Goal: Download file/media

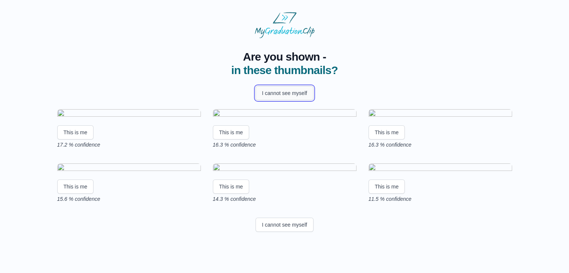
click at [287, 91] on button "I cannot see myself" at bounding box center [284, 93] width 58 height 14
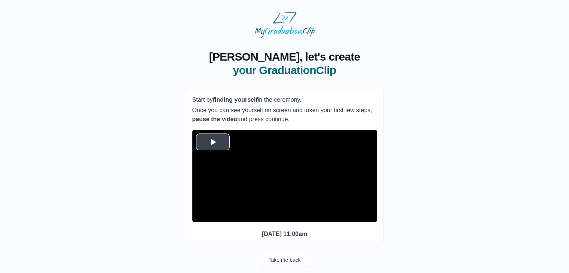
click at [213, 142] on span "Video Player" at bounding box center [213, 142] width 0 height 0
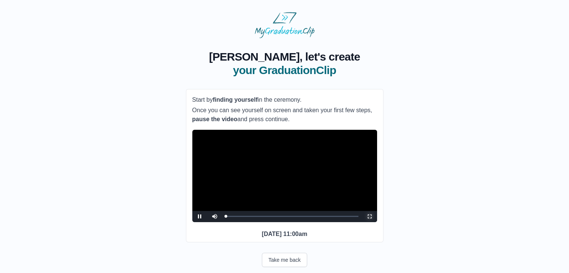
click at [370, 217] on span "Video Player" at bounding box center [370, 217] width 0 height 0
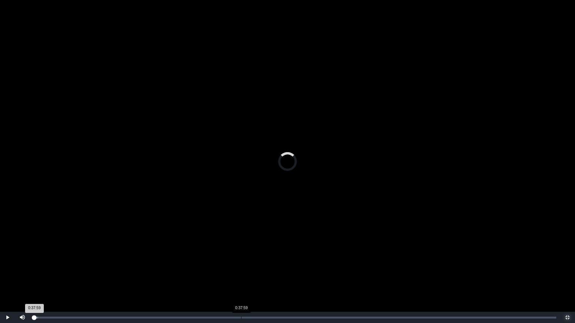
click at [241, 273] on div "Loaded : 0% 0:37:59 0:37:59 Progress : 0%" at bounding box center [295, 317] width 530 height 11
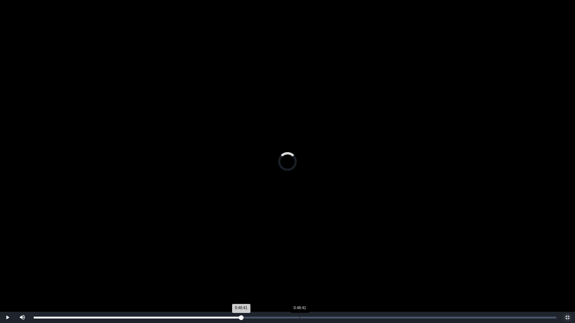
click at [299, 273] on div "Loaded : 0% 0:48:41 0:48:41 Progress : 0%" at bounding box center [295, 317] width 530 height 11
click at [377, 273] on div "Loaded : 0% 1:02:53 1:02:53 Progress : 0%" at bounding box center [295, 317] width 530 height 11
click at [404, 273] on div "Loaded : 0% 1:07:58 1:07:58 Progress : 0%" at bounding box center [295, 317] width 530 height 11
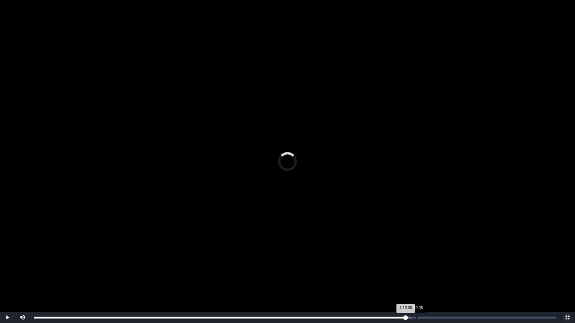
click at [416, 273] on div "Loaded : 0% 1:10:05 1:10:05 Progress : 0%" at bounding box center [295, 317] width 530 height 11
click at [432, 273] on div "Loaded : 0% 1:13:02 1:10:07 Progress : 0%" at bounding box center [295, 317] width 530 height 11
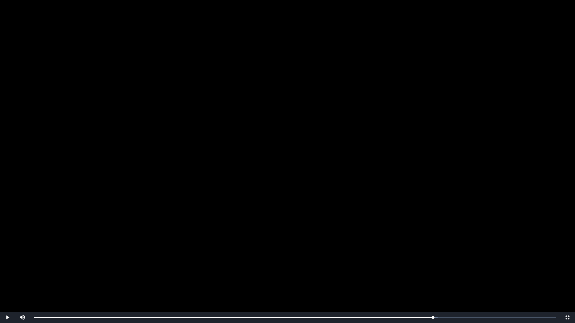
click at [470, 273] on video "Video Player" at bounding box center [287, 161] width 575 height 323
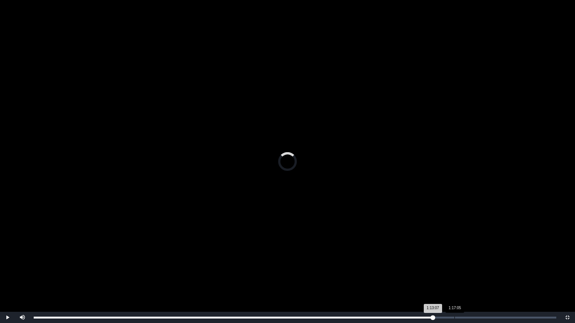
click at [454, 273] on div "1:17:05" at bounding box center [454, 318] width 0 height 2
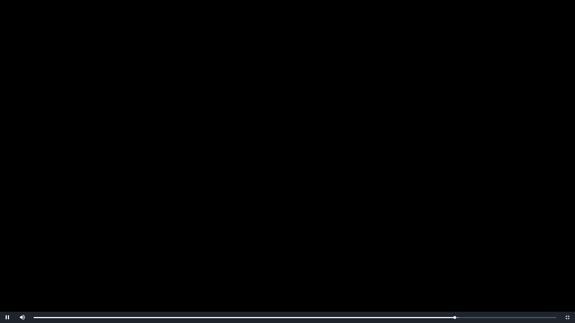
click at [450, 260] on video "Video Player" at bounding box center [287, 161] width 575 height 323
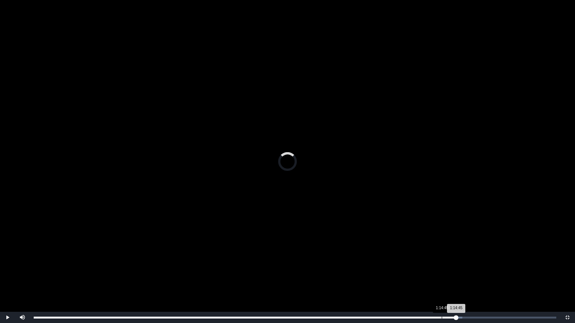
click at [441, 273] on div "Loaded : 0% 1:14:45 1:14:45 Progress : 0%" at bounding box center [295, 317] width 530 height 11
click at [431, 273] on div "1:12:50" at bounding box center [431, 318] width 0 height 2
click at [421, 273] on div "Loaded : 0% 1:10:59 1:10:59 Progress : 0%" at bounding box center [295, 317] width 530 height 11
click at [415, 273] on div "Loaded : 0% 1:09:57 1:09:57 Progress : 0%" at bounding box center [295, 317] width 530 height 11
click at [410, 273] on div "Loaded : 0% 1:08:55 1:08:55 Progress : 0%" at bounding box center [295, 317] width 530 height 11
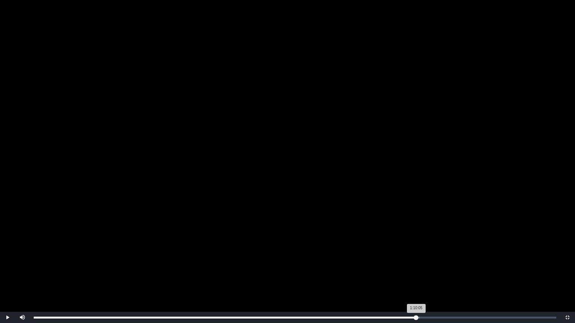
click at [416, 273] on div "Loaded : 0% 1:10:05 1:10:05 Progress : 0%" at bounding box center [295, 318] width 522 height 2
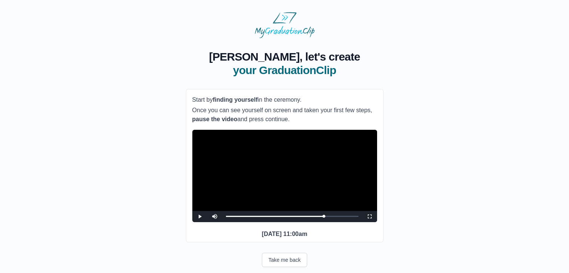
click at [318, 198] on video "Video Player" at bounding box center [284, 176] width 185 height 92
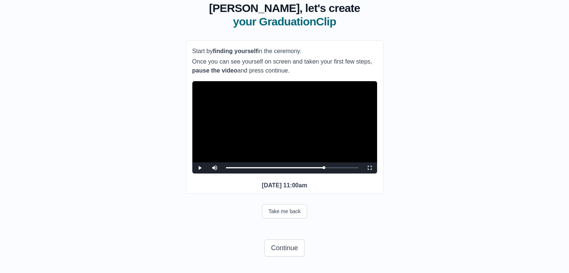
scroll to position [62, 0]
click at [321, 167] on div "1:10:56 Progress : 0%" at bounding box center [275, 168] width 98 height 2
click at [325, 167] on div "Loaded : 0% 1:11:40 1:08:42 Progress : 0%" at bounding box center [292, 167] width 140 height 11
click at [323, 167] on div "1:10:35 Progress : 0%" at bounding box center [275, 168] width 98 height 2
click at [315, 119] on video "Video Player" at bounding box center [284, 127] width 185 height 92
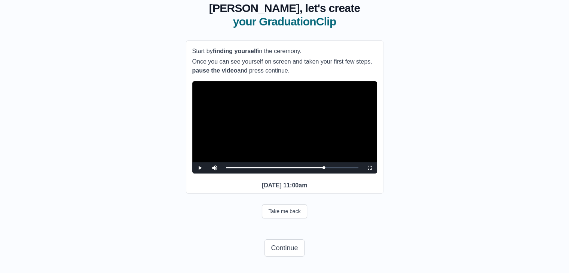
click at [318, 126] on video "Video Player" at bounding box center [284, 127] width 185 height 92
click at [291, 251] on button "Continue" at bounding box center [284, 247] width 40 height 17
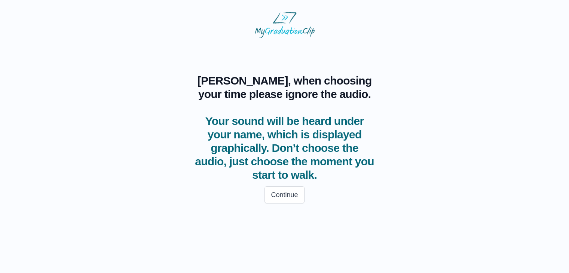
scroll to position [0, 0]
click at [298, 203] on button "Continue" at bounding box center [287, 194] width 40 height 17
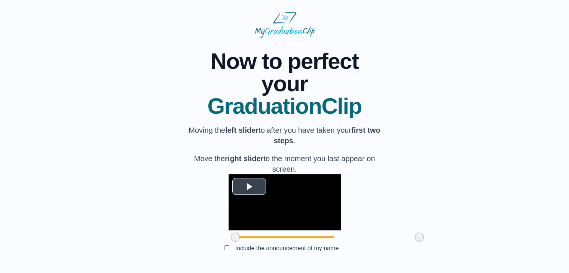
scroll to position [61, 0]
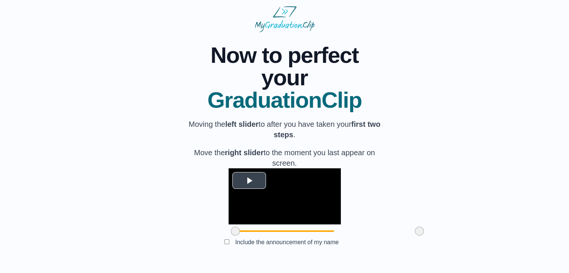
click at [249, 180] on span "Video Player" at bounding box center [249, 180] width 0 height 0
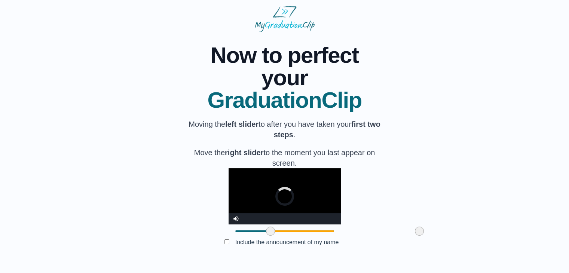
drag, startPoint x: 192, startPoint y: 233, endPoint x: 227, endPoint y: 234, distance: 34.4
click at [266, 234] on span at bounding box center [270, 231] width 9 height 9
click at [236, 213] on span "Video Player" at bounding box center [236, 213] width 0 height 0
click at [235, 178] on video "Video Player" at bounding box center [285, 196] width 112 height 56
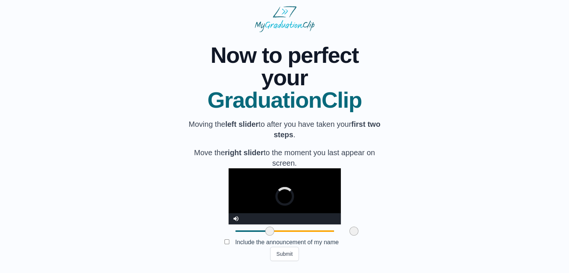
drag, startPoint x: 376, startPoint y: 233, endPoint x: 310, endPoint y: 241, distance: 66.3
click at [310, 241] on div "**********" at bounding box center [284, 146] width 197 height 229
drag, startPoint x: 310, startPoint y: 228, endPoint x: 333, endPoint y: 222, distance: 24.3
click at [333, 222] on div "**********" at bounding box center [285, 203] width 112 height 70
click at [336, 221] on div "Video Player" at bounding box center [292, 218] width 97 height 11
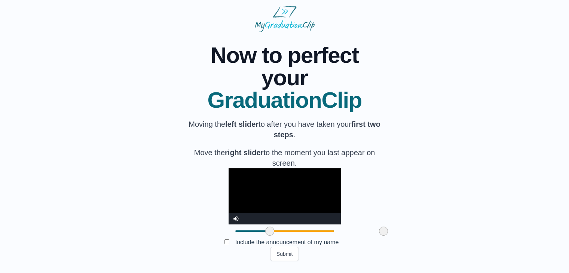
drag, startPoint x: 334, startPoint y: 229, endPoint x: 340, endPoint y: 226, distance: 6.7
click at [379, 227] on span at bounding box center [383, 231] width 9 height 9
drag, startPoint x: 225, startPoint y: 232, endPoint x: 214, endPoint y: 236, distance: 11.8
click at [252, 236] on div at bounding box center [258, 230] width 13 height 13
click at [229, 197] on video "Video Player" at bounding box center [285, 196] width 112 height 56
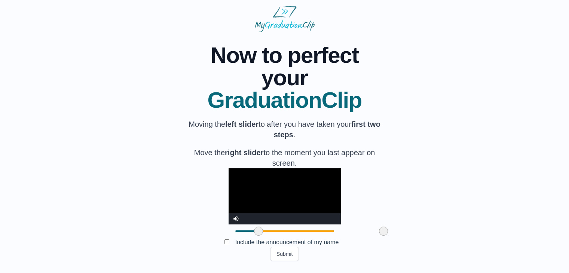
click at [229, 197] on video "Video Player" at bounding box center [285, 196] width 112 height 56
click at [263, 177] on video "Video Player" at bounding box center [285, 196] width 112 height 56
click at [284, 255] on button "Submit" at bounding box center [284, 254] width 29 height 14
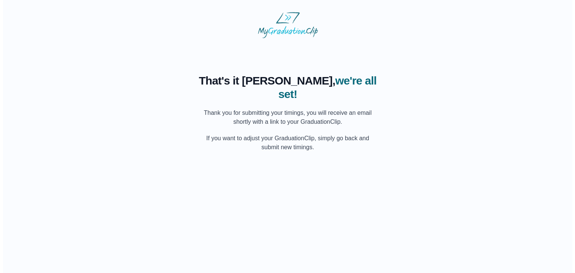
scroll to position [0, 0]
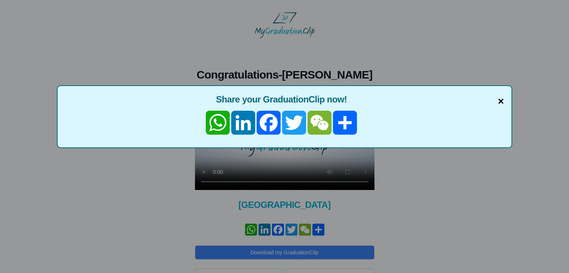
click at [500, 105] on span "×" at bounding box center [501, 102] width 6 height 16
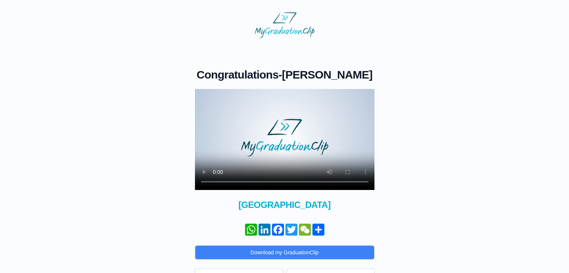
scroll to position [37, 0]
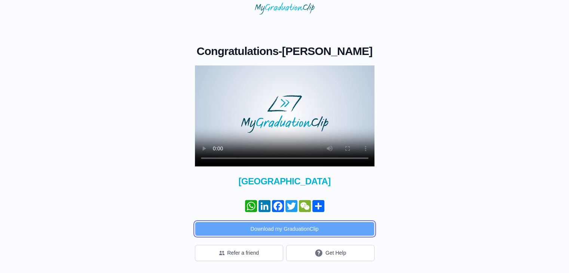
click at [266, 232] on button "Download my GraduationClip" at bounding box center [285, 229] width 180 height 14
